Goal: Task Accomplishment & Management: Use online tool/utility

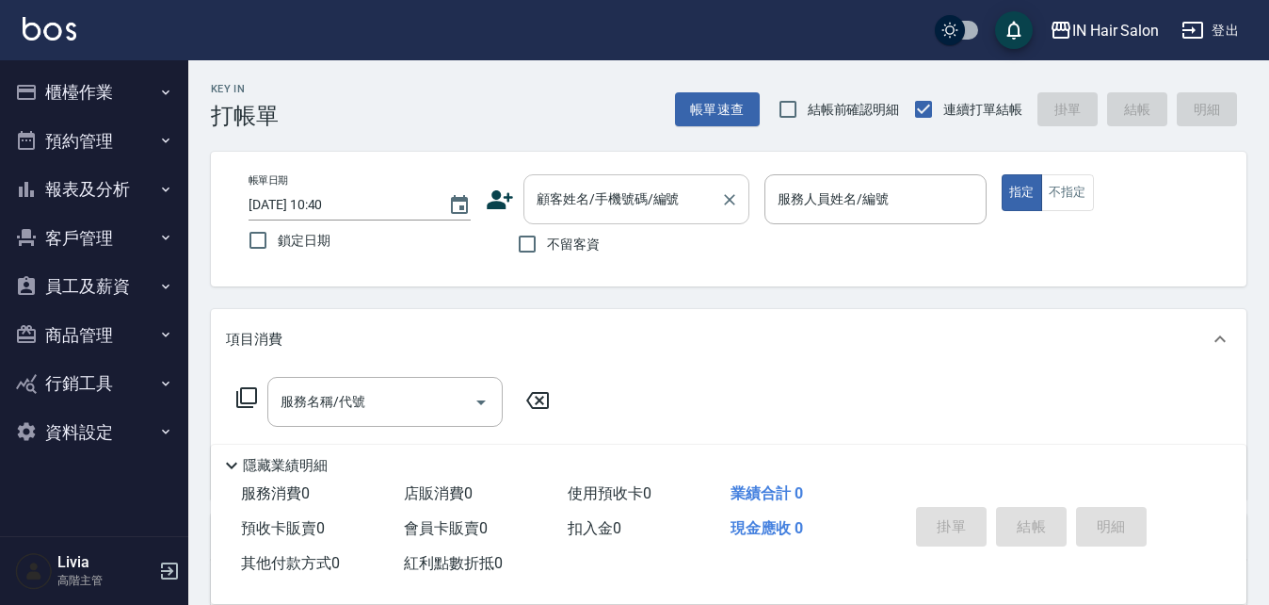
click at [558, 200] on input "顧客姓名/手機號碼/編號" at bounding box center [622, 199] width 181 height 33
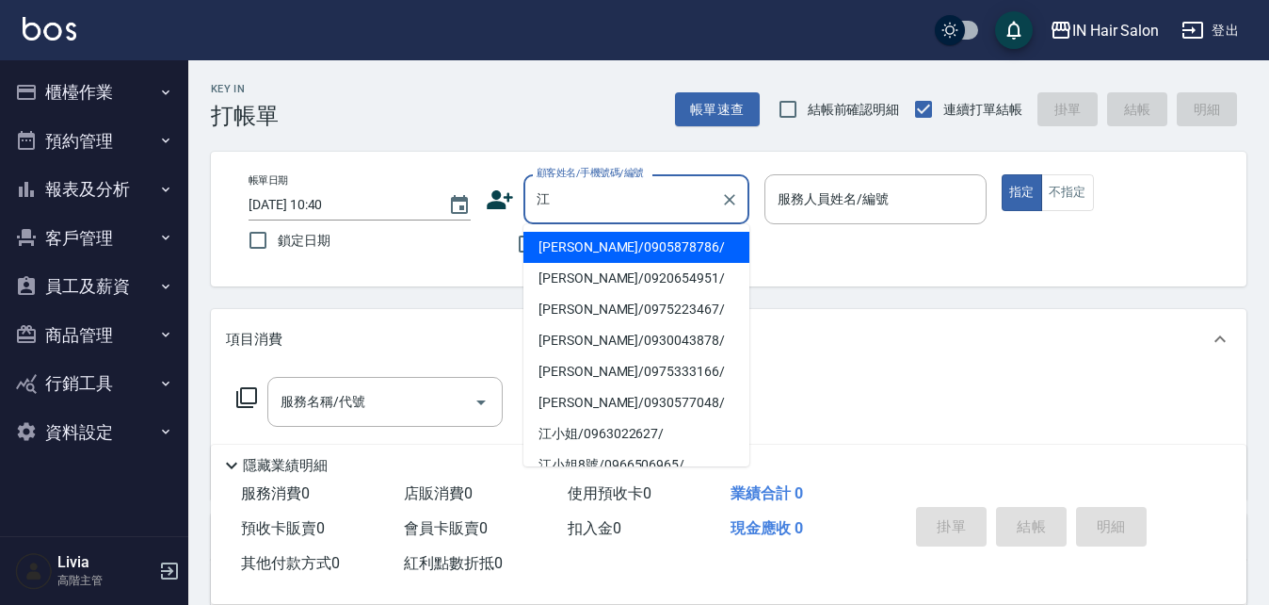
click at [566, 340] on li "[PERSON_NAME]/0930043878/" at bounding box center [637, 340] width 226 height 31
type input "[PERSON_NAME]/0930043878/"
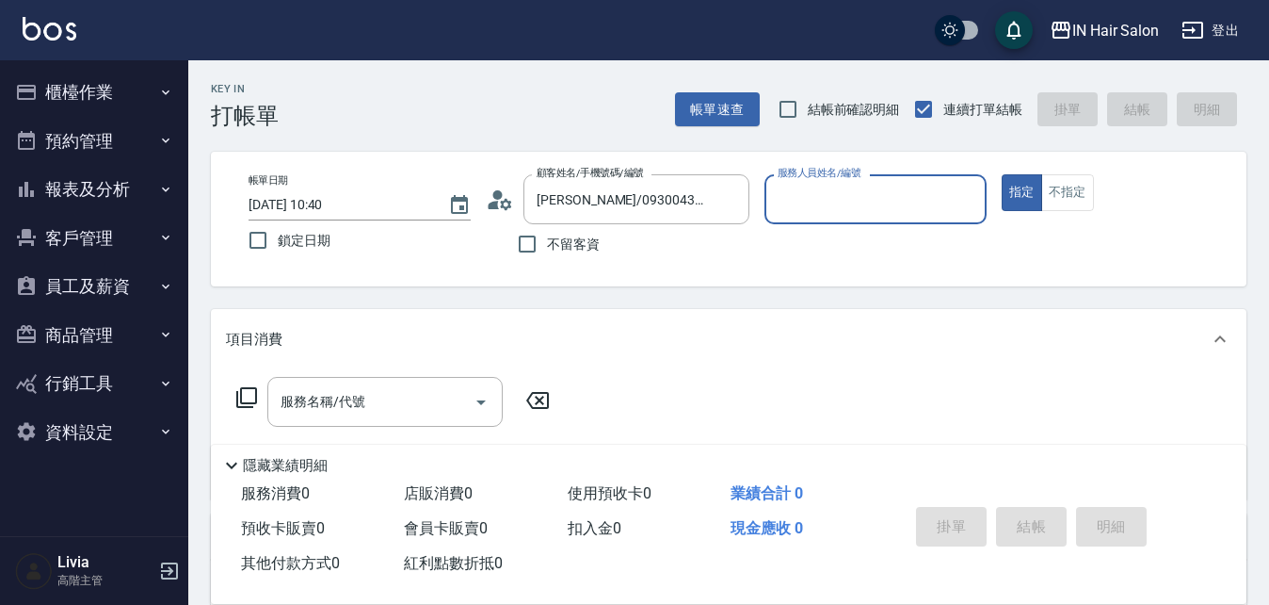
type input "6號設計師[PERSON_NAME]-6"
click at [245, 389] on icon at bounding box center [246, 397] width 21 height 21
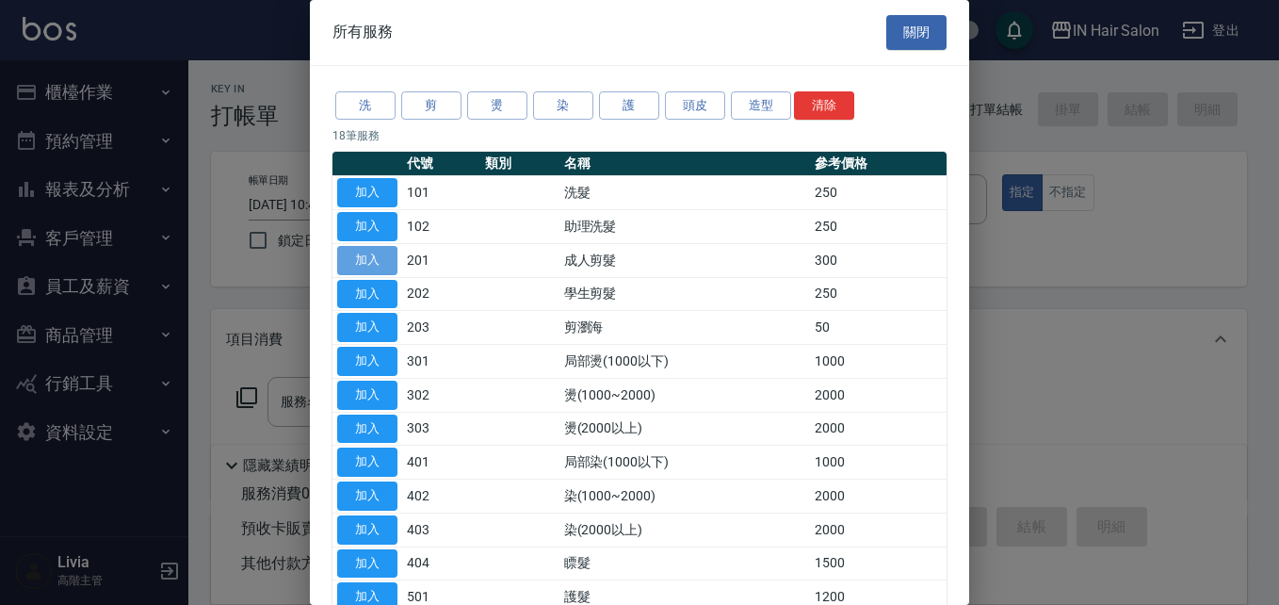
click at [376, 259] on button "加入" at bounding box center [367, 260] width 60 height 29
type input "成人剪髮(201)"
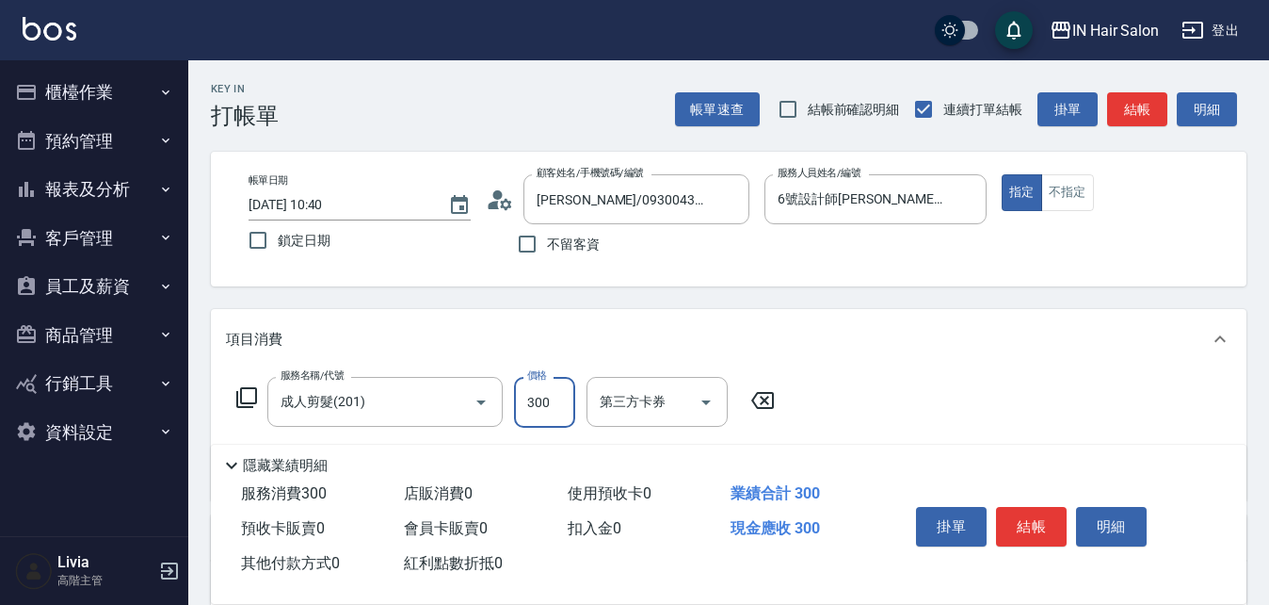
click at [545, 399] on input "300" at bounding box center [544, 402] width 61 height 51
type input "400"
drag, startPoint x: 1007, startPoint y: 401, endPoint x: 1018, endPoint y: 501, distance: 100.4
click at [1007, 406] on div "服務名稱/代號 成人剪髮(201) 服務名稱/代號 價格 400 價格 第三方卡券 第三方卡券" at bounding box center [729, 434] width 1036 height 131
click at [1026, 513] on button "結帳" at bounding box center [1031, 527] width 71 height 40
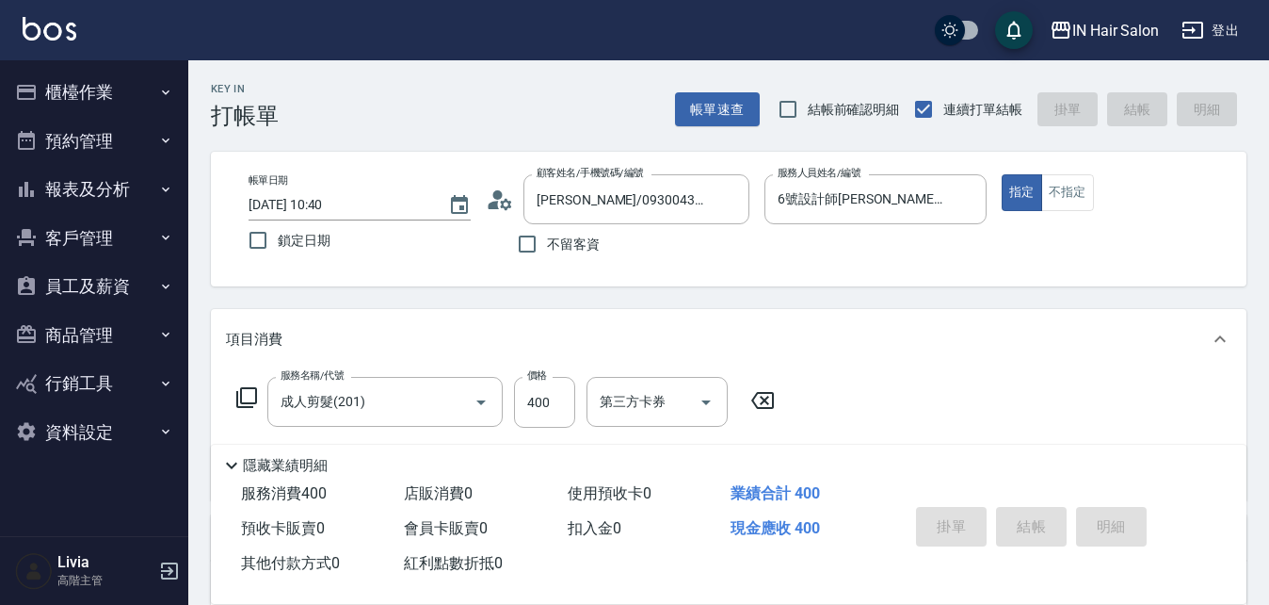
type input "[DATE] 11:51"
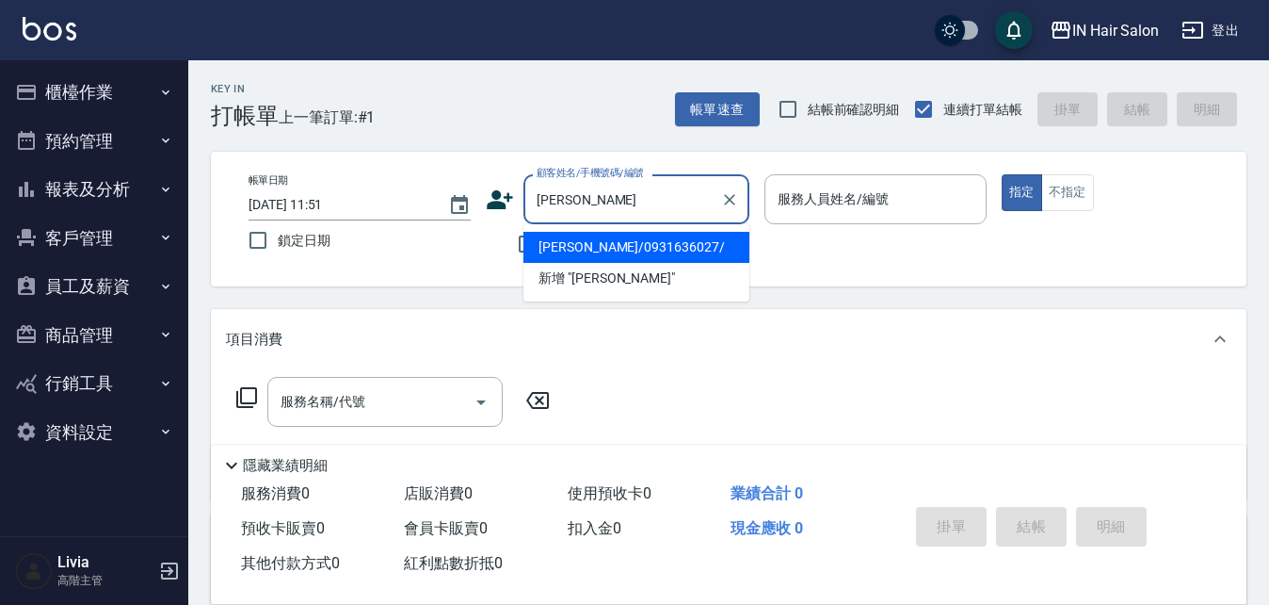
click at [550, 250] on li "[PERSON_NAME]/0931636027/" at bounding box center [637, 247] width 226 height 31
type input "[PERSON_NAME]/0931636027/"
type input "6號設計師[PERSON_NAME]-6"
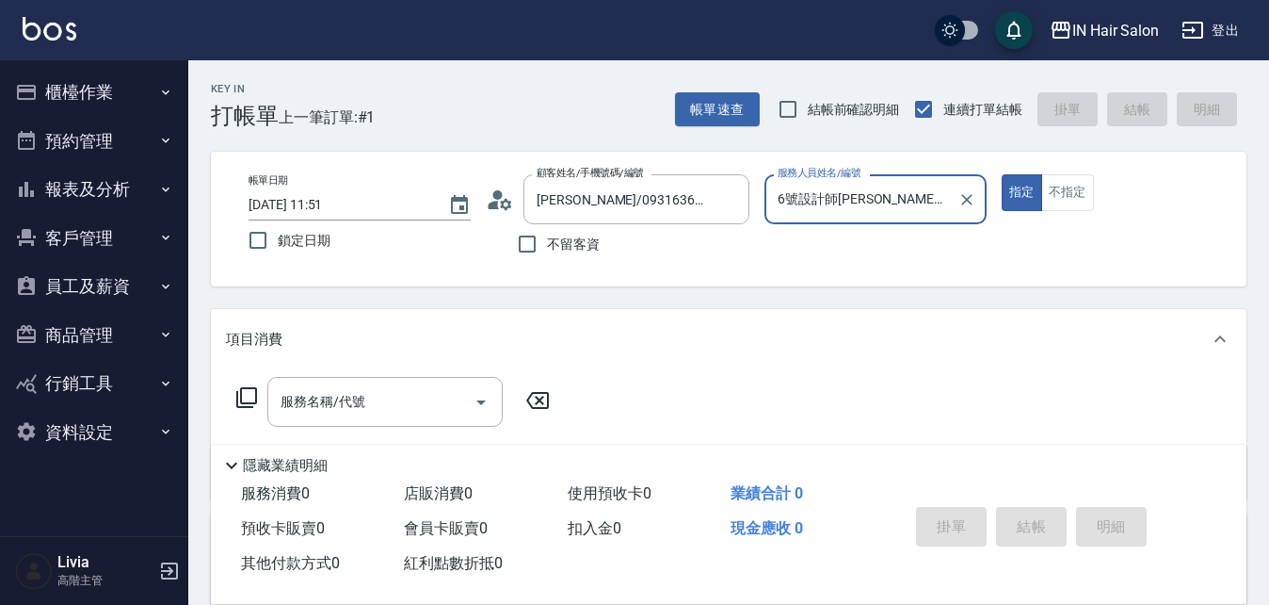
click at [249, 392] on icon at bounding box center [246, 397] width 23 height 23
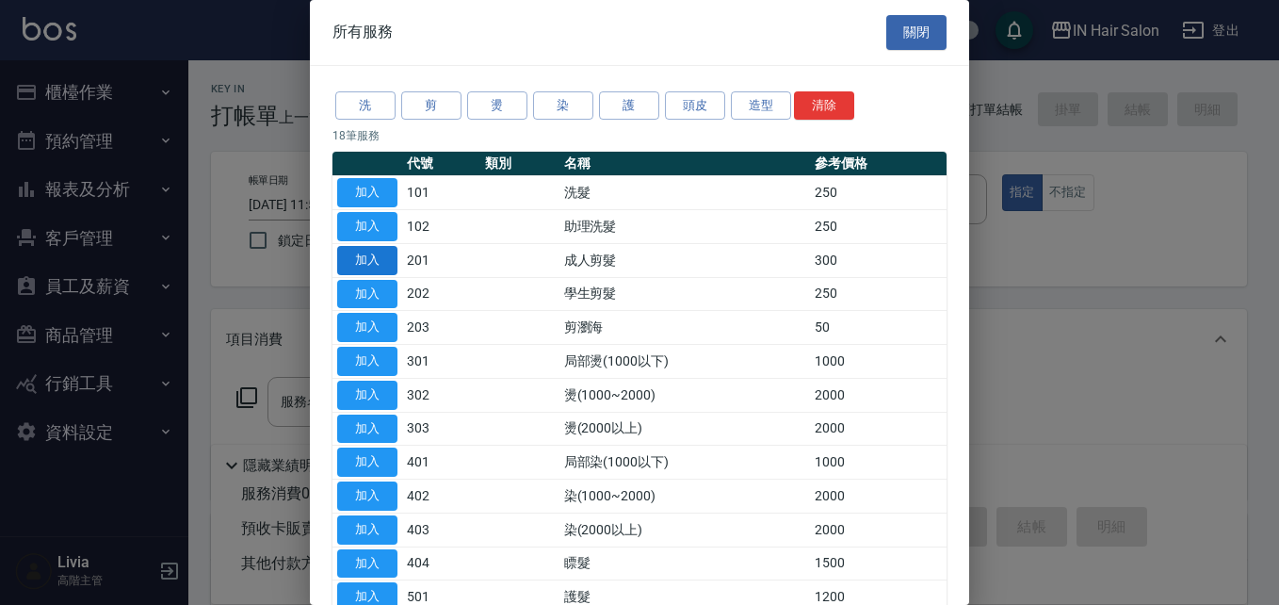
click at [371, 249] on button "加入" at bounding box center [367, 260] width 60 height 29
type input "成人剪髮(201)"
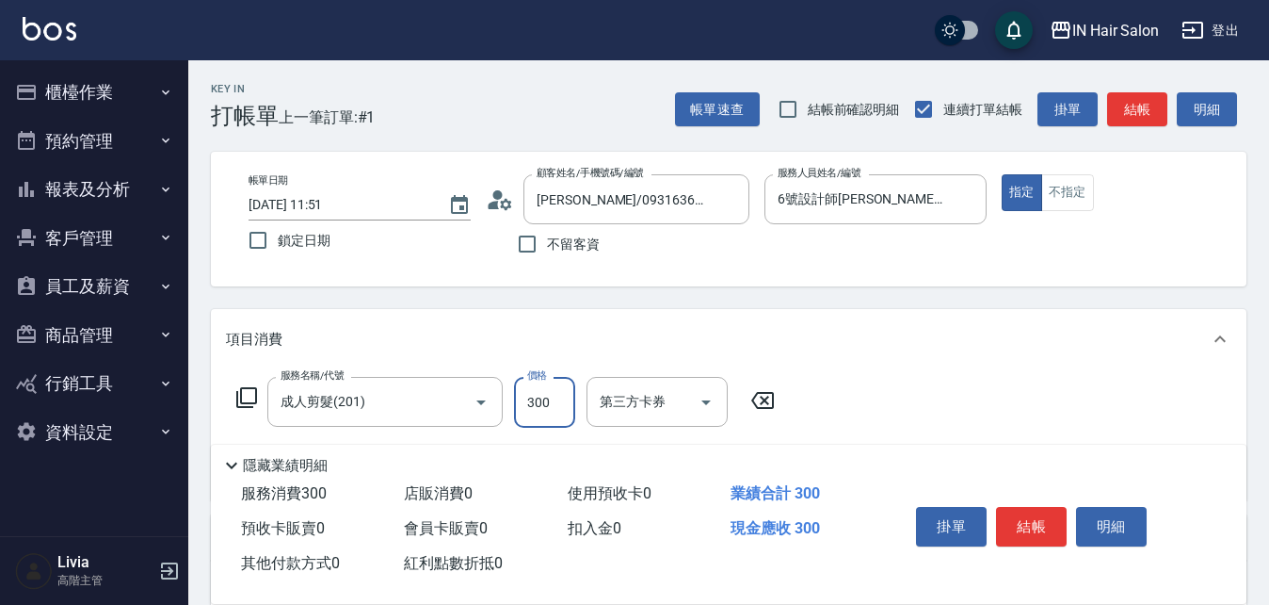
click at [551, 406] on input "300" at bounding box center [544, 402] width 61 height 51
type input "400"
click at [902, 391] on div "服務名稱/代號 成人剪髮(201) 服務名稱/代號 價格 400 價格 第三方卡券 第三方卡券" at bounding box center [729, 434] width 1036 height 131
click at [1022, 508] on button "結帳" at bounding box center [1031, 527] width 71 height 40
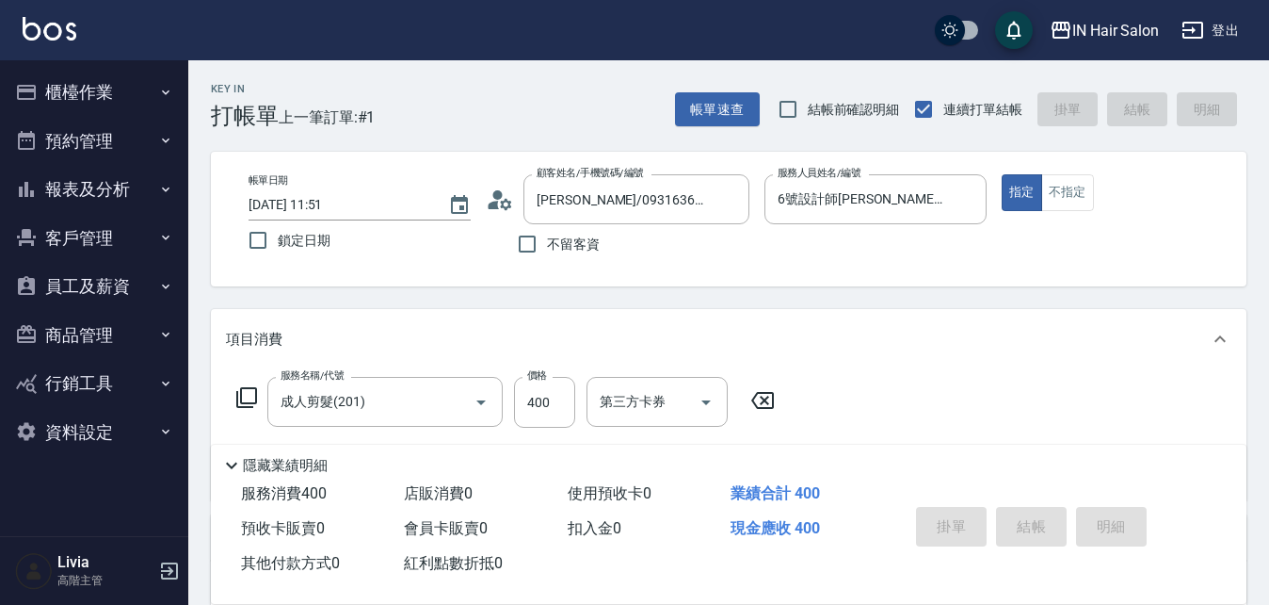
type input "[DATE] 11:52"
